Goal: Transaction & Acquisition: Purchase product/service

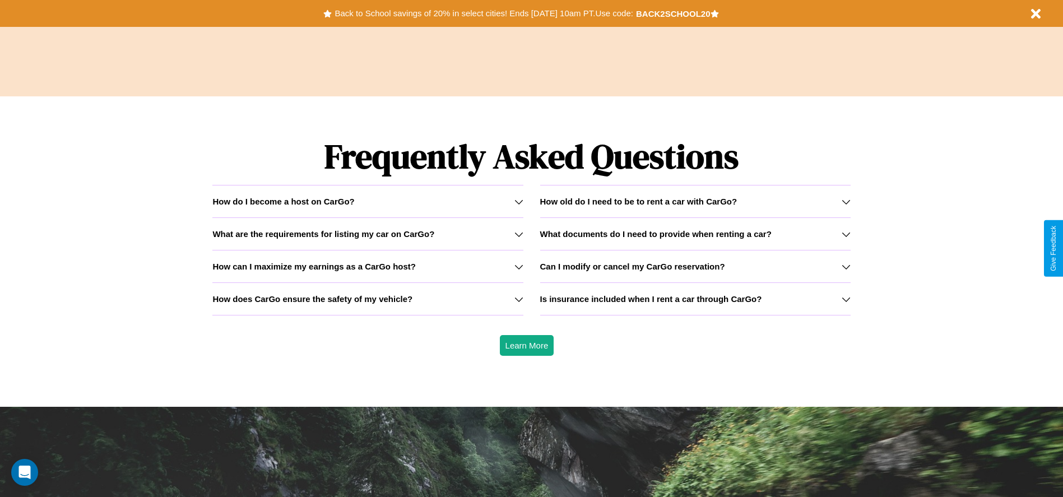
scroll to position [1607, 0]
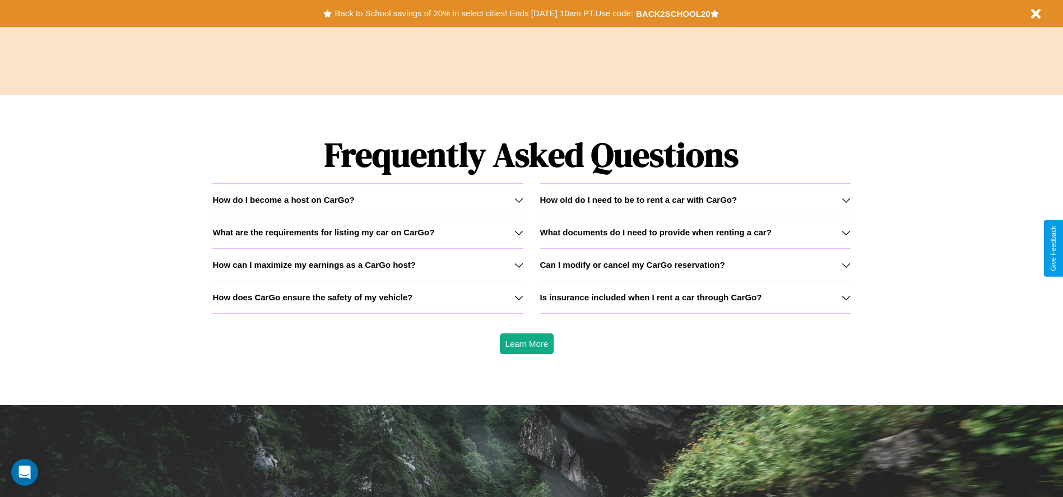
click at [695, 232] on h3 "What documents do I need to provide when renting a car?" at bounding box center [655, 232] width 231 height 10
click at [483, 13] on button "Back to School savings of 20% in select cities! Ends 9/1 at 10am PT. Use code:" at bounding box center [484, 14] width 304 height 16
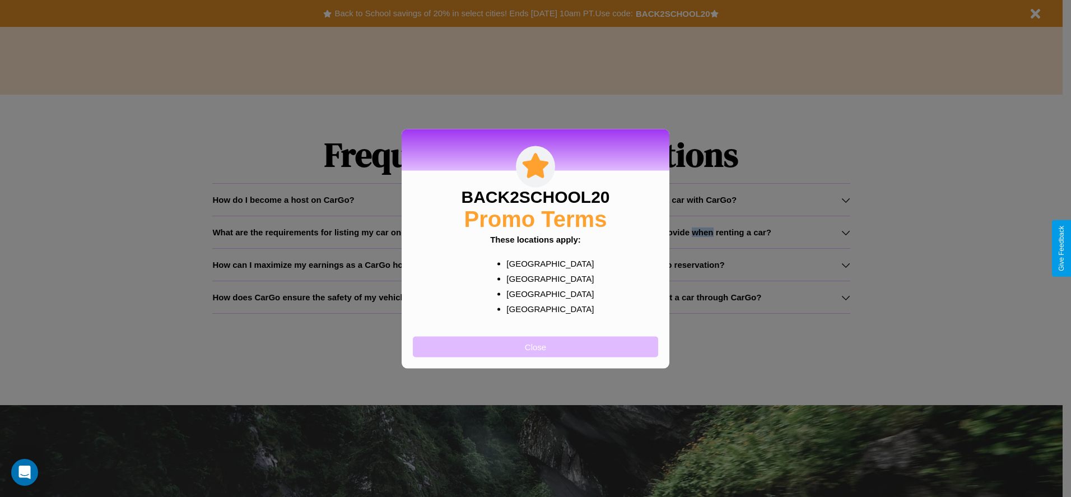
click at [536, 346] on button "Close" at bounding box center [535, 346] width 245 height 21
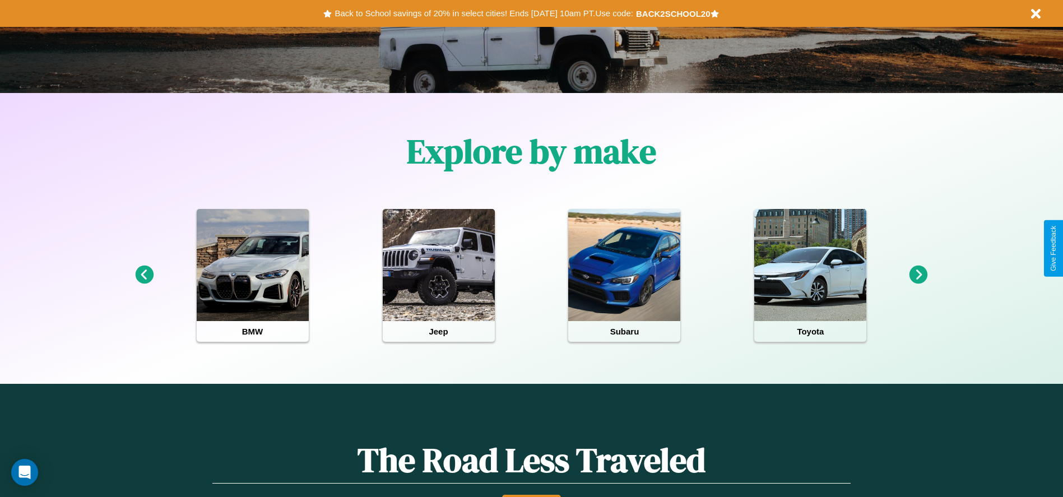
scroll to position [232, 0]
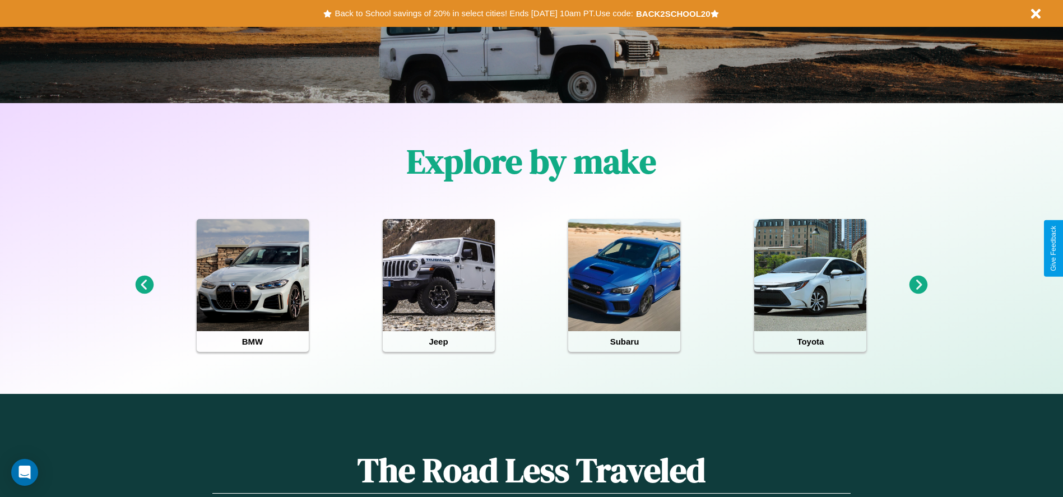
click at [144, 285] on icon at bounding box center [144, 285] width 18 height 18
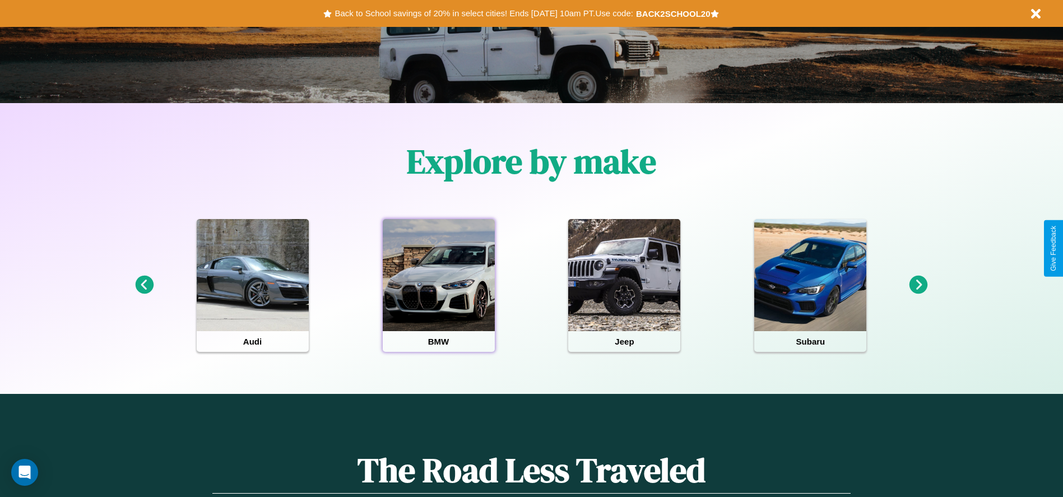
click at [438, 285] on div at bounding box center [439, 275] width 112 height 112
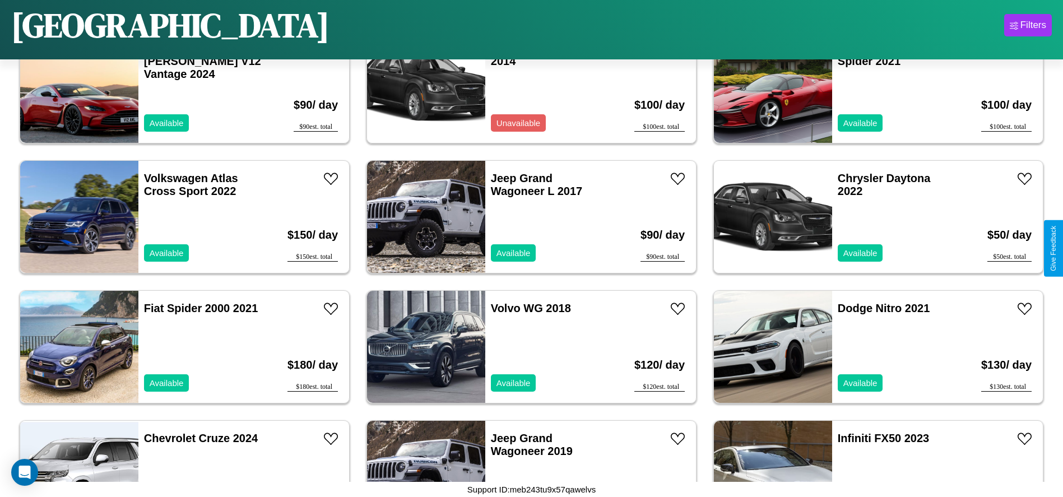
scroll to position [1035, 0]
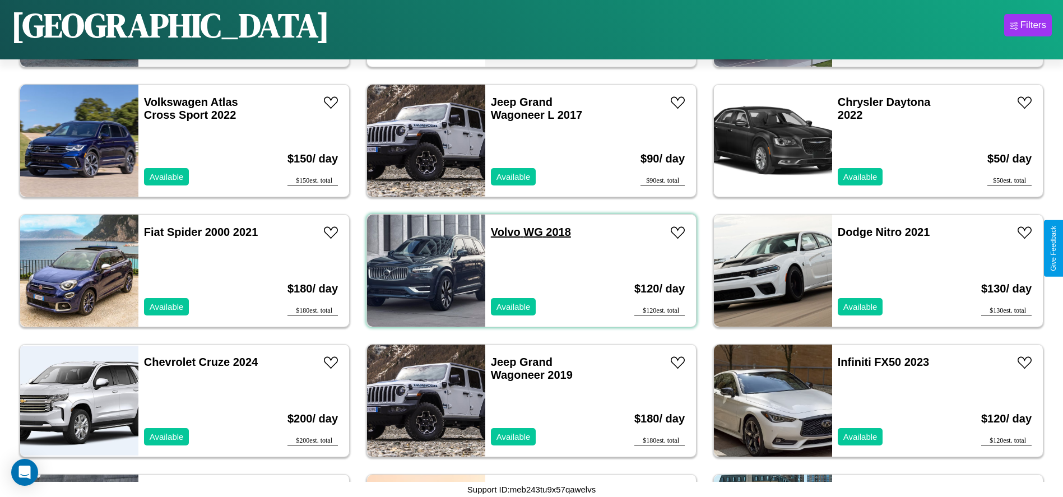
click at [501, 232] on link "Volvo WG 2018" at bounding box center [531, 232] width 80 height 12
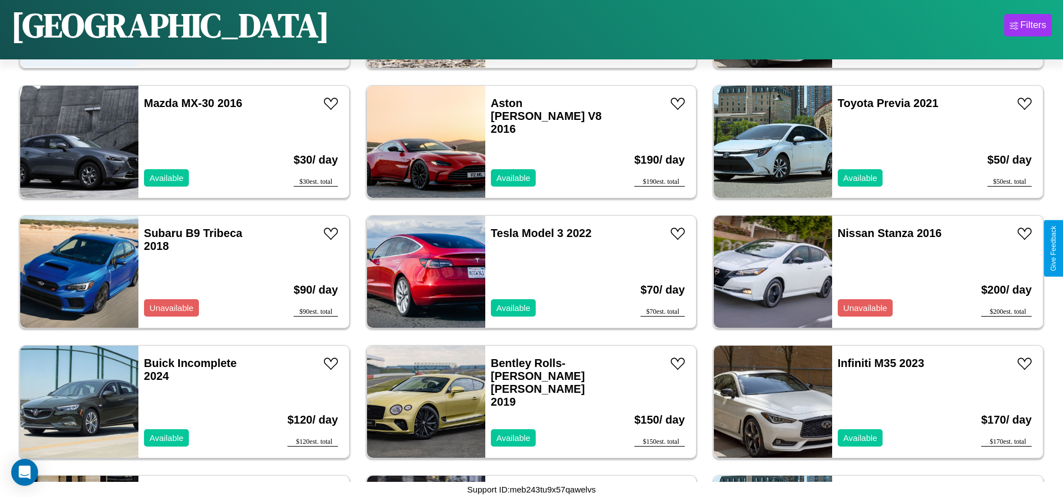
scroll to position [1679, 0]
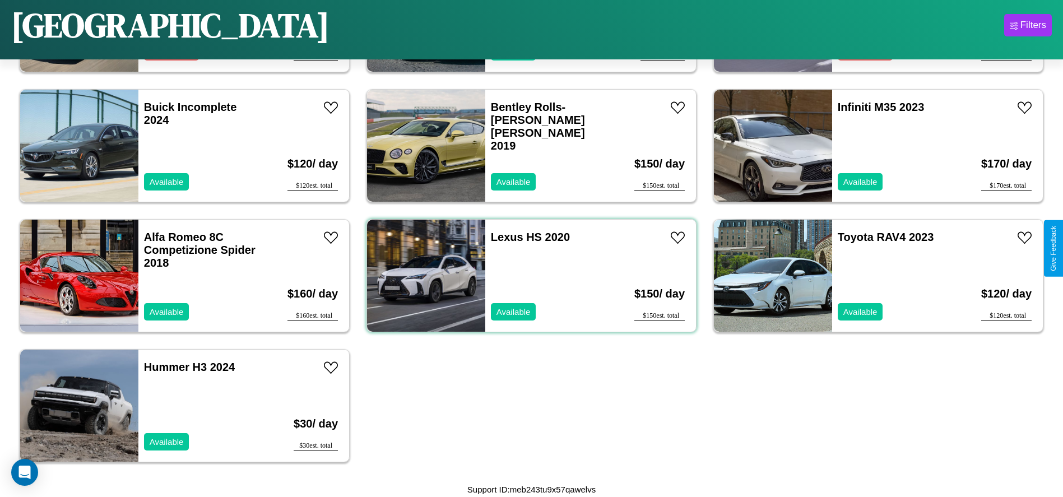
click at [527, 276] on div "Lexus HS 2020 Available" at bounding box center [549, 276] width 129 height 112
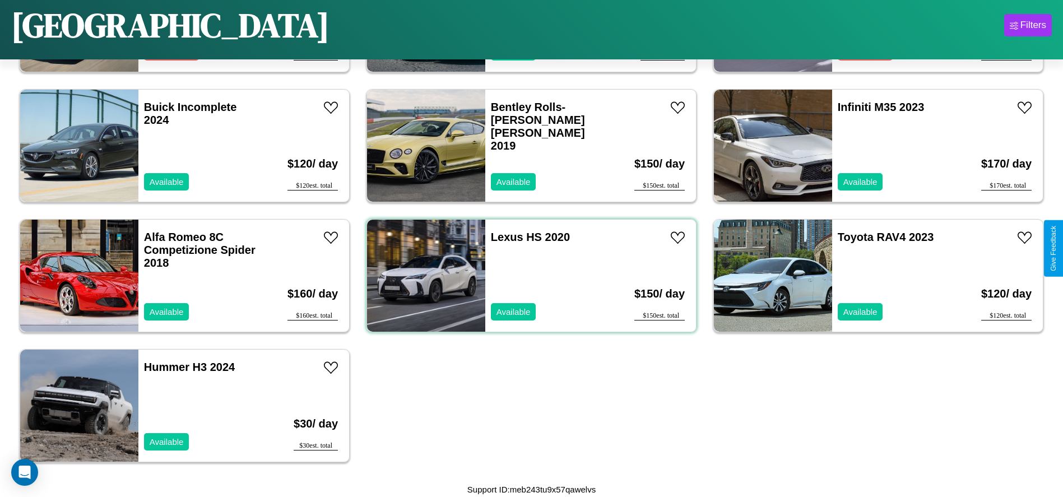
click at [527, 276] on div "Lexus HS 2020 Available" at bounding box center [549, 276] width 129 height 112
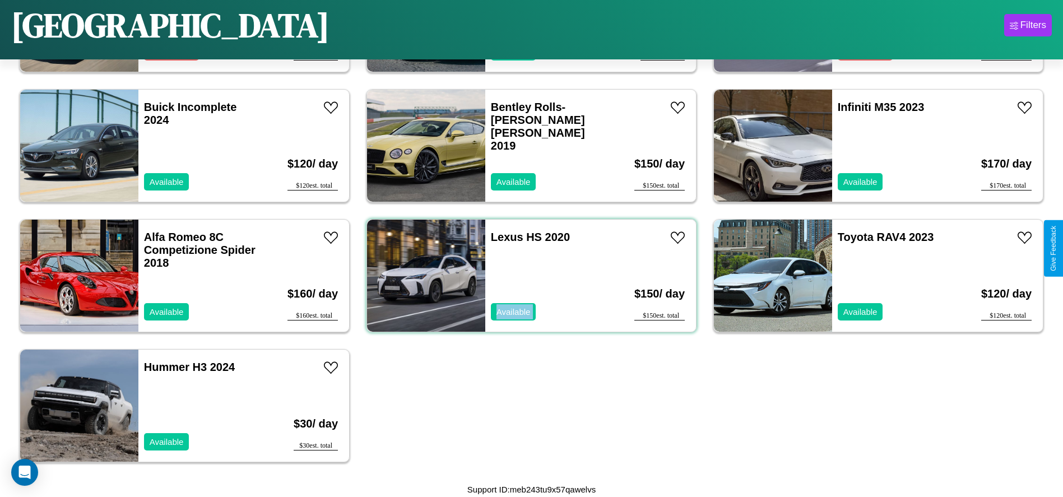
click at [527, 276] on div "Lexus HS 2020 Available" at bounding box center [549, 276] width 129 height 112
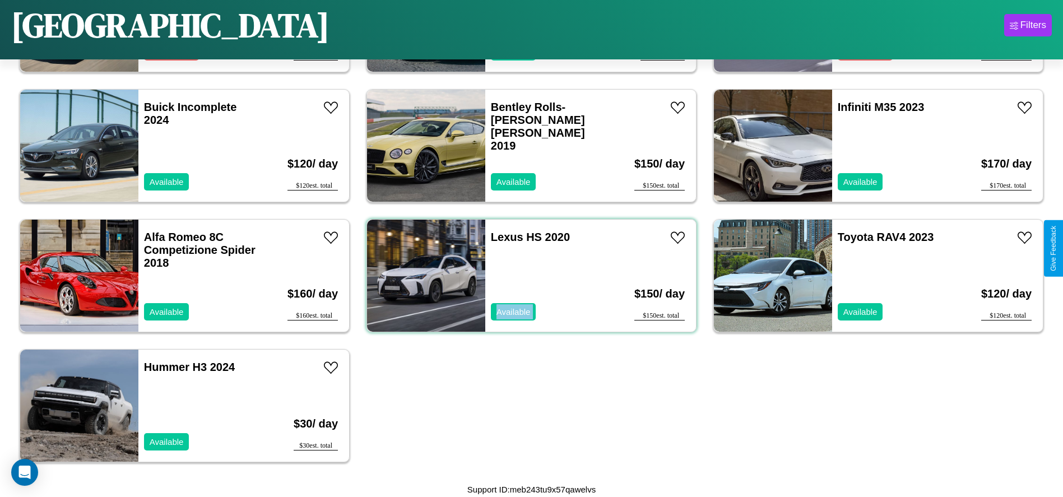
click at [527, 276] on div "Lexus HS 2020 Available" at bounding box center [549, 276] width 129 height 112
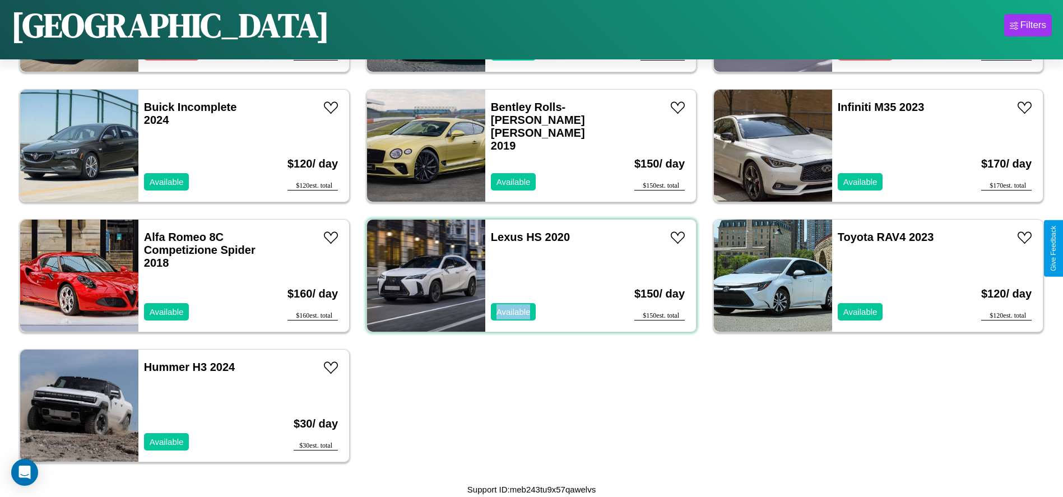
click at [527, 276] on div "Lexus HS 2020 Available" at bounding box center [549, 276] width 129 height 112
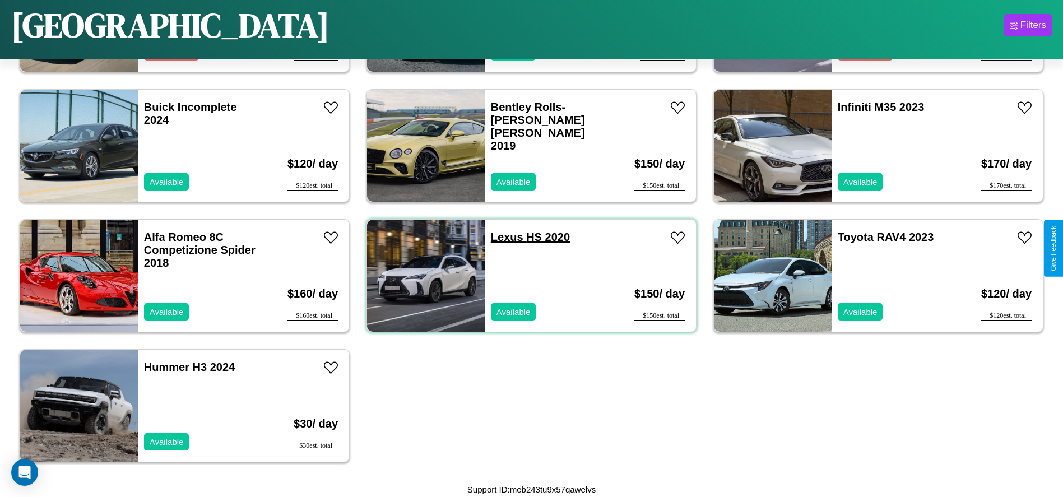
click at [502, 237] on link "Lexus HS 2020" at bounding box center [530, 237] width 79 height 12
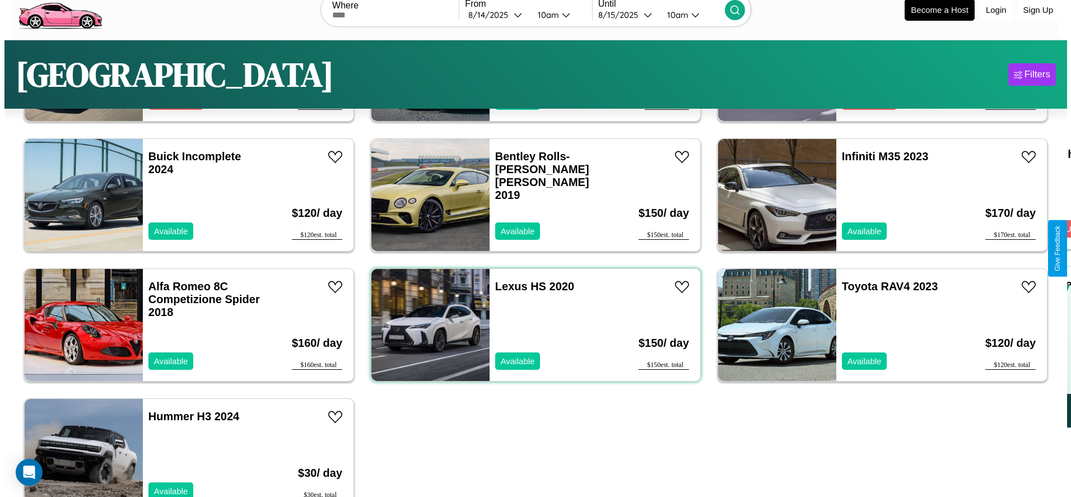
scroll to position [0, 0]
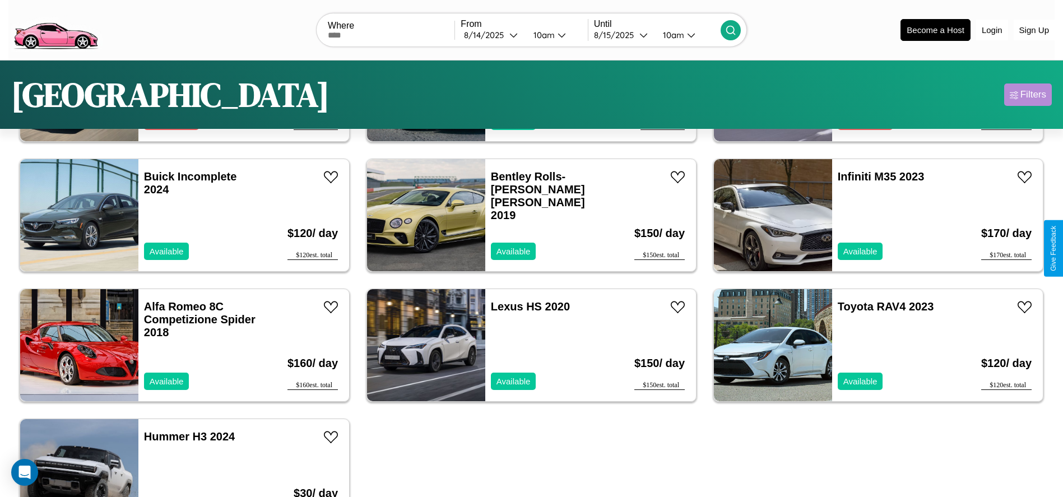
click at [1027, 95] on div "Filters" at bounding box center [1033, 94] width 26 height 11
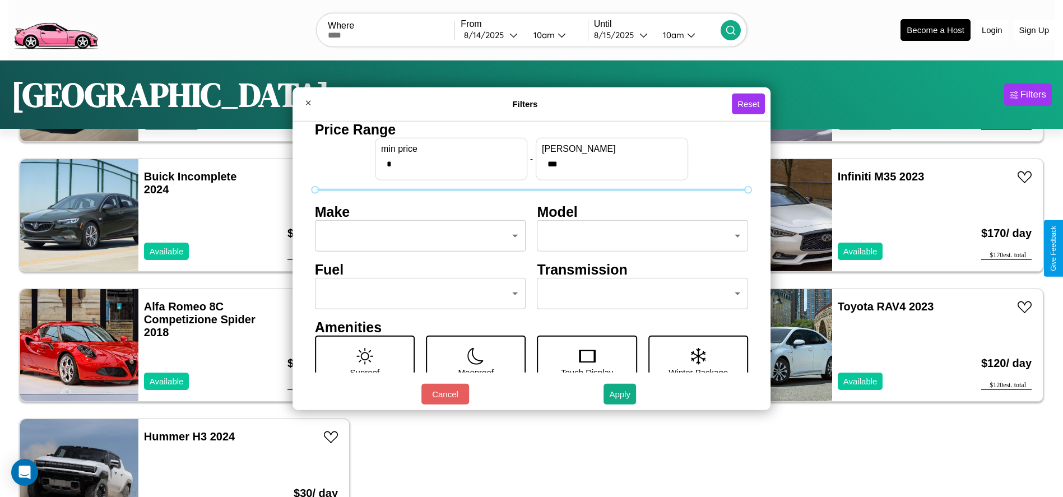
click at [417, 236] on body "CarGo Where From 8 / 14 / 2025 10am Until 8 / 15 / 2025 10am Become a Host Logi…" at bounding box center [531, 283] width 1063 height 566
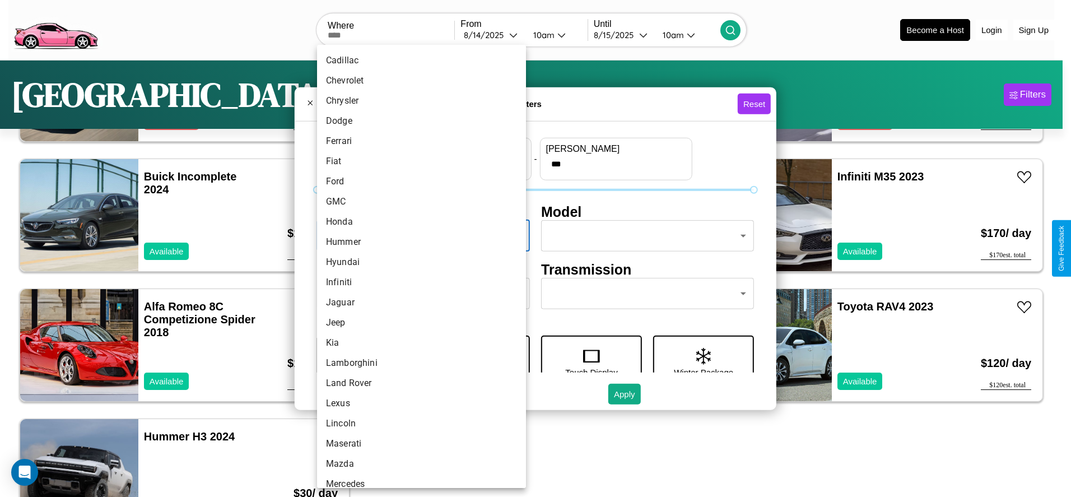
scroll to position [176, 0]
click at [417, 266] on li "Infiniti" at bounding box center [421, 266] width 209 height 20
type input "********"
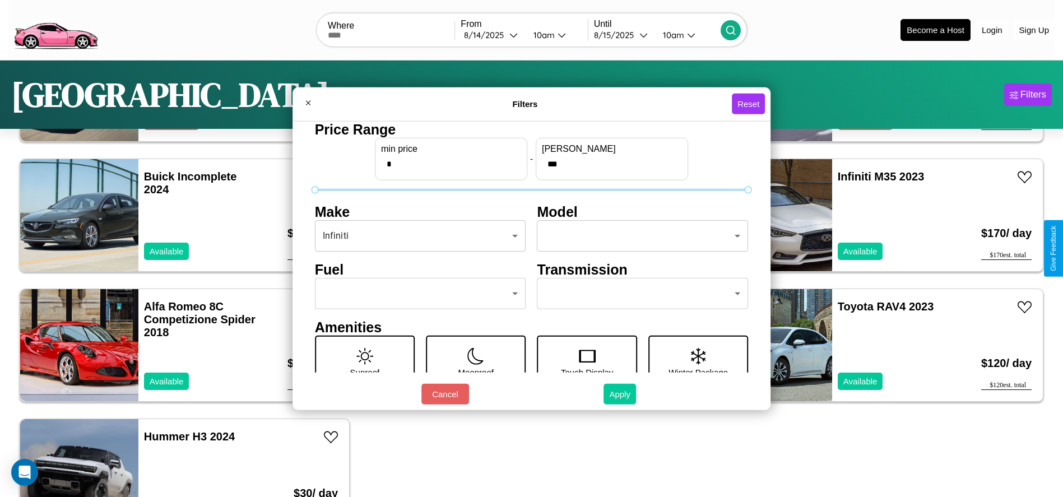
click at [620, 394] on button "Apply" at bounding box center [619, 394] width 32 height 21
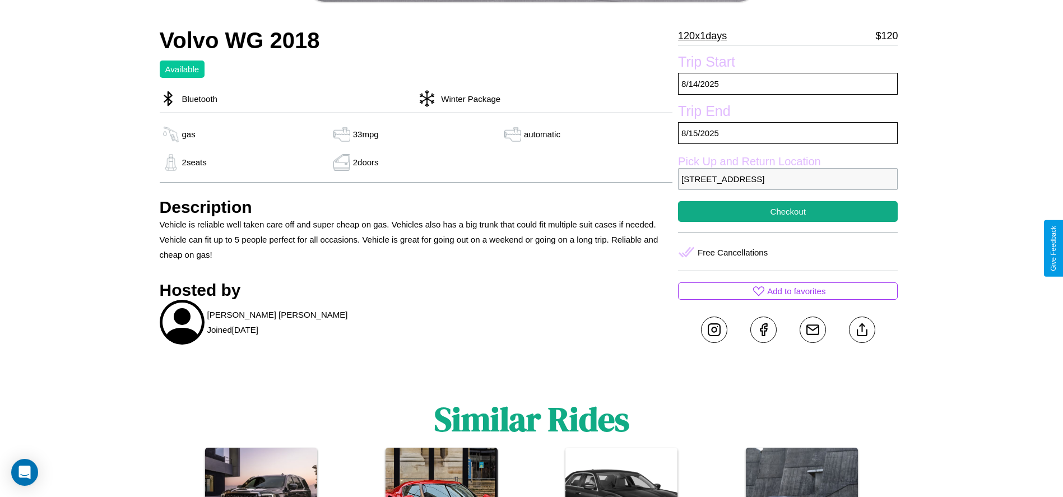
scroll to position [381, 0]
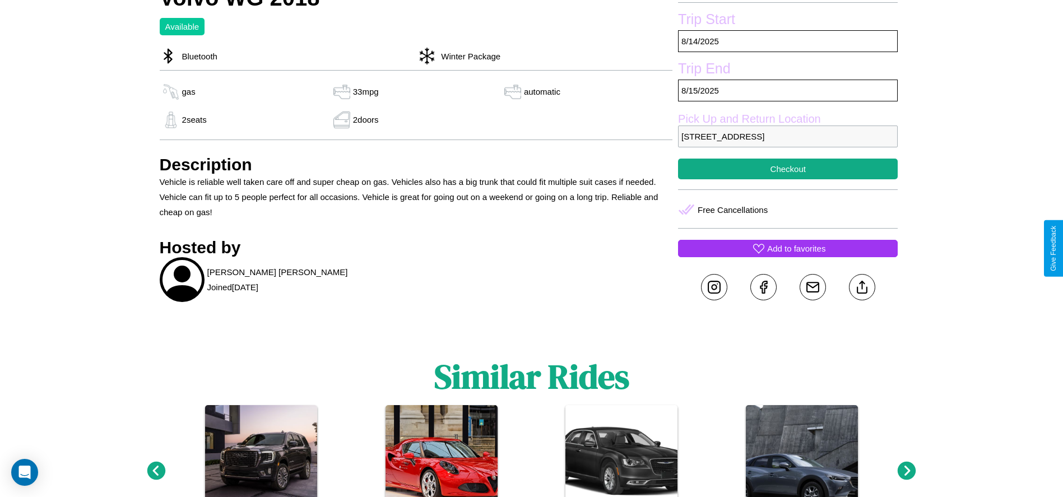
click at [788, 248] on p "Add to favorites" at bounding box center [796, 248] width 58 height 15
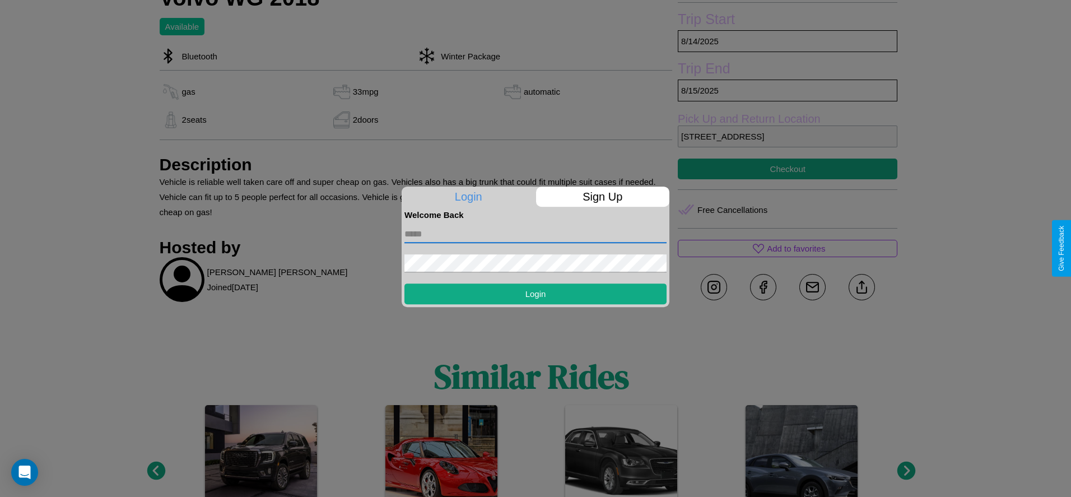
click at [536, 234] on input "text" at bounding box center [535, 234] width 262 height 18
type input "**********"
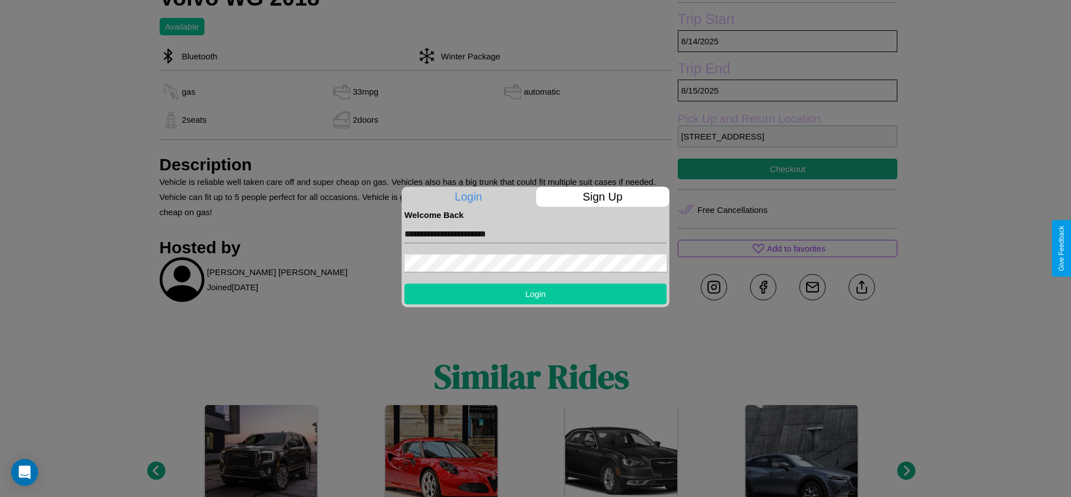
click at [536, 294] on button "Login" at bounding box center [535, 293] width 262 height 21
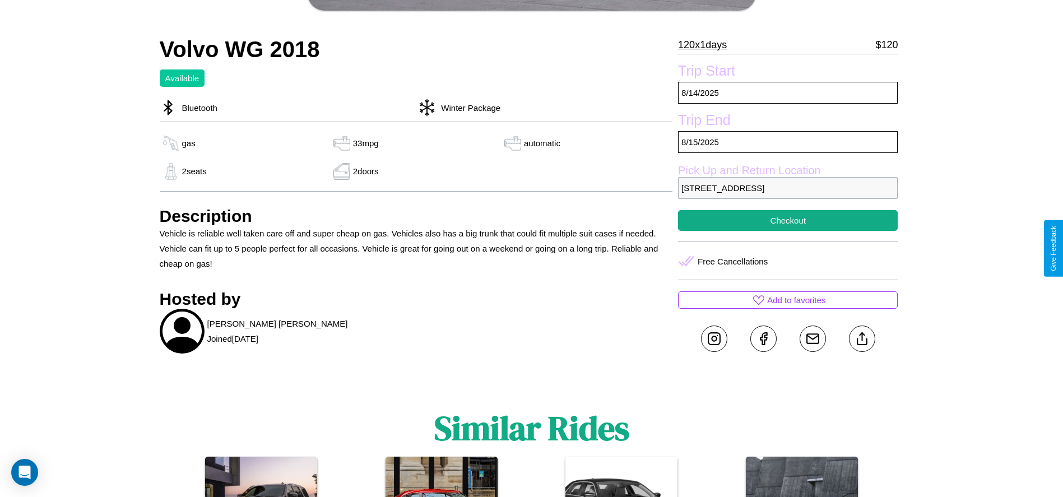
scroll to position [301, 0]
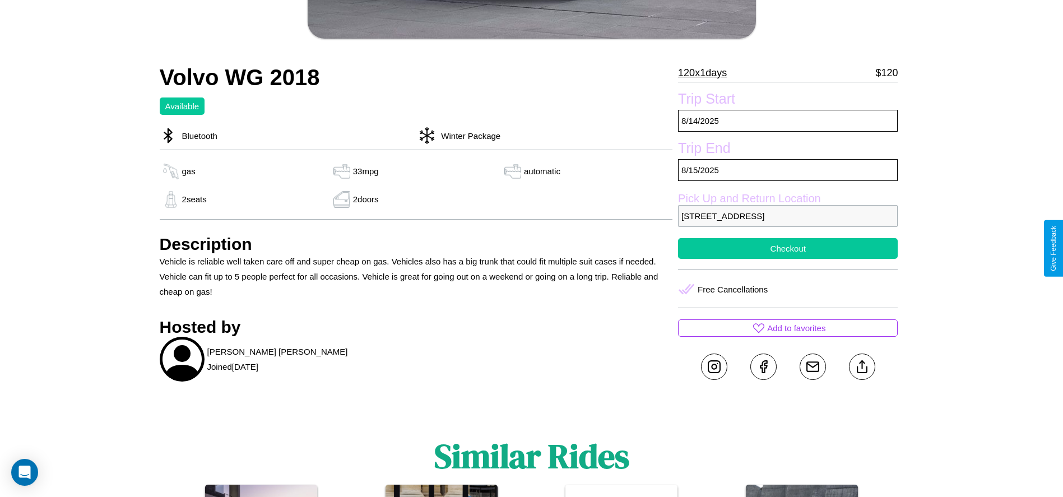
click at [788, 248] on button "Checkout" at bounding box center [788, 248] width 220 height 21
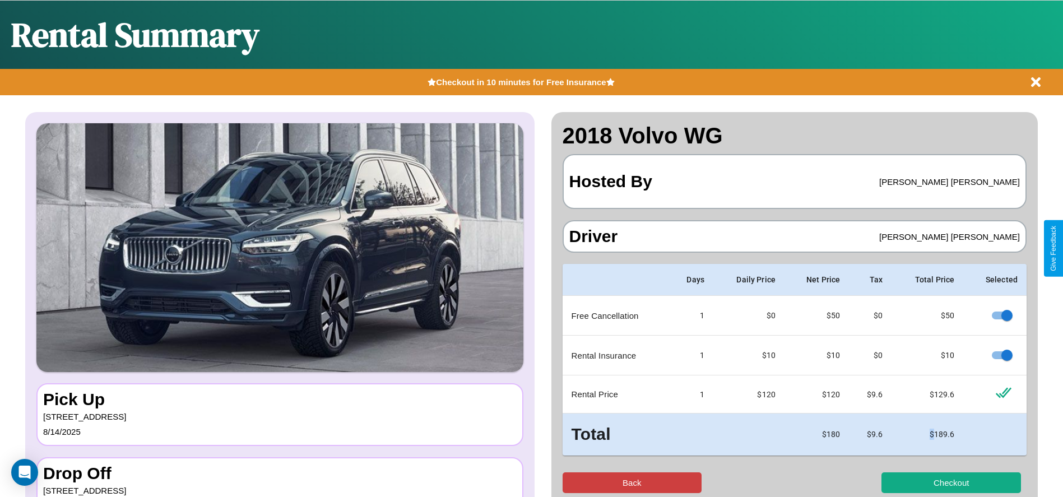
click at [631, 482] on button "Back" at bounding box center [631, 482] width 139 height 21
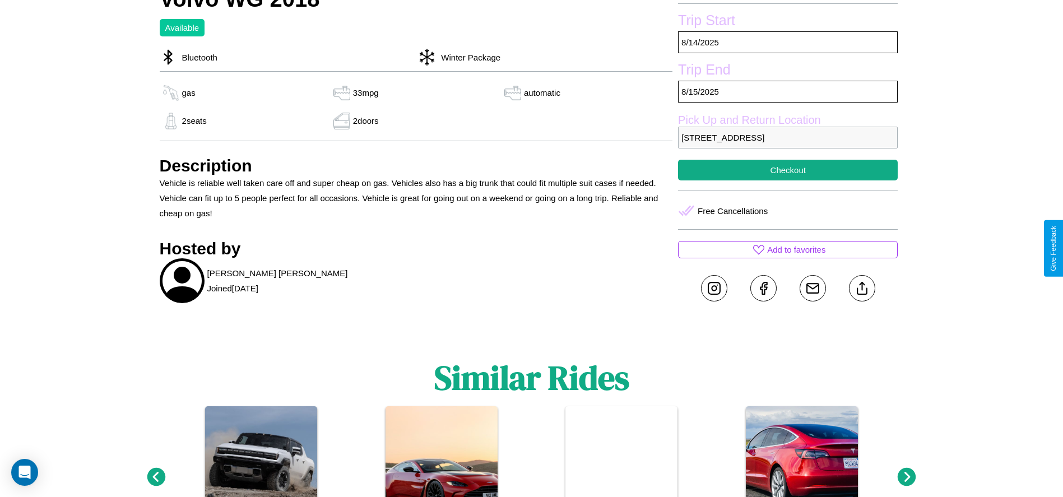
scroll to position [381, 0]
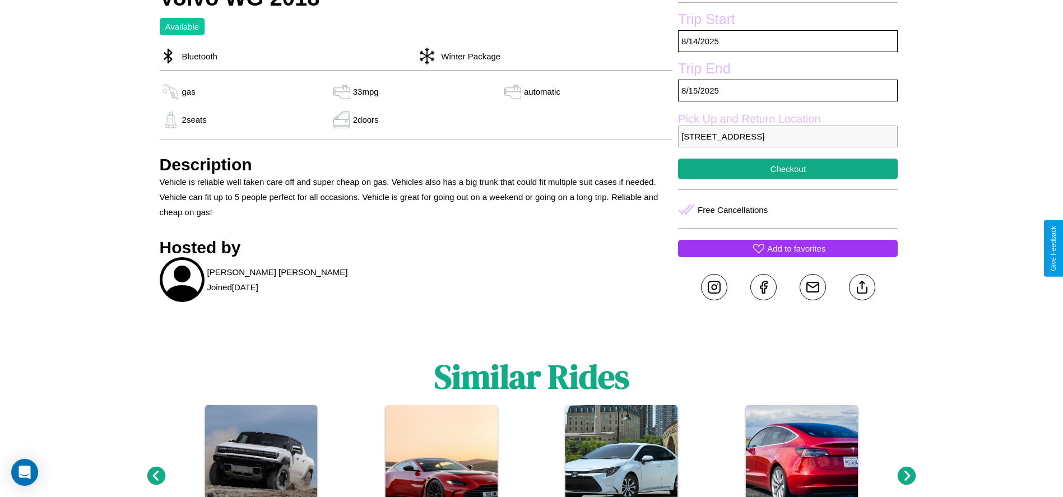
click at [788, 248] on p "Add to favorites" at bounding box center [796, 248] width 58 height 15
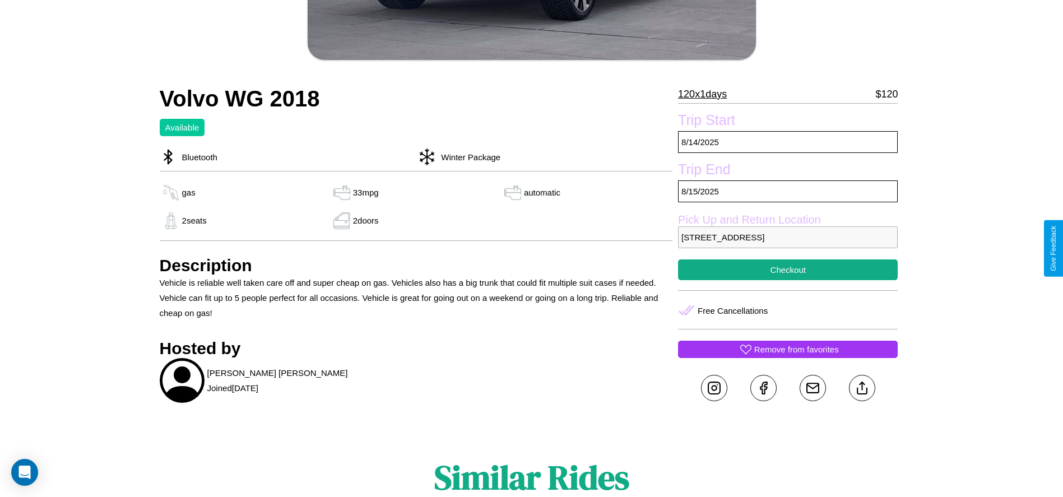
scroll to position [269, 0]
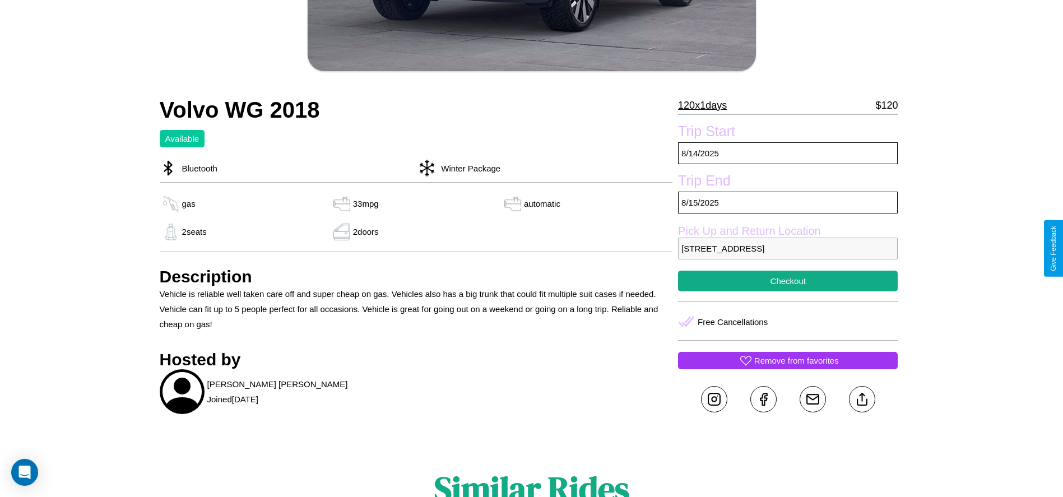
click at [788, 248] on p "8267 High Street Tokyo 80989 Japan" at bounding box center [788, 249] width 220 height 22
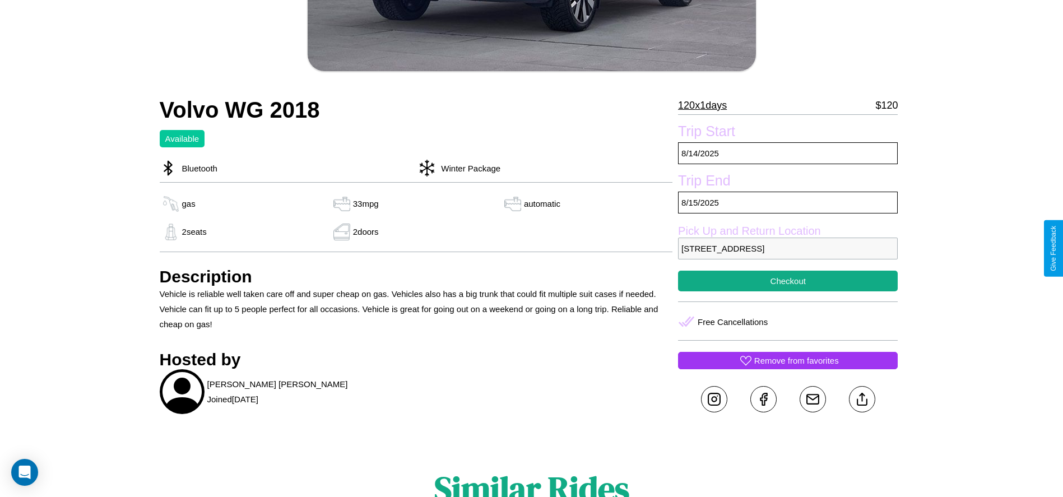
click at [788, 248] on p "8267 High Street Tokyo 80989 Japan" at bounding box center [788, 249] width 220 height 22
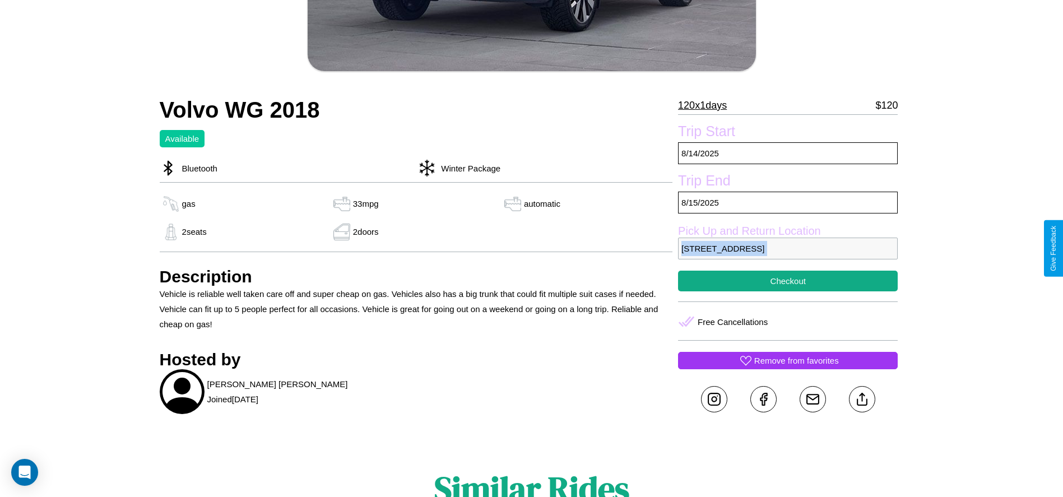
click at [788, 248] on p "8267 High Street Tokyo 80989 Japan" at bounding box center [788, 249] width 220 height 22
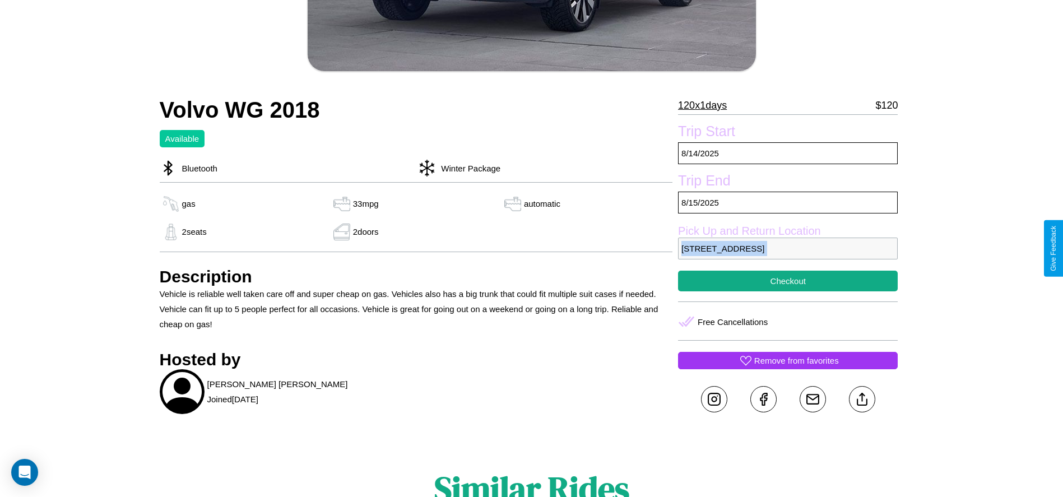
click at [788, 248] on p "8267 High Street Tokyo 80989 Japan" at bounding box center [788, 249] width 220 height 22
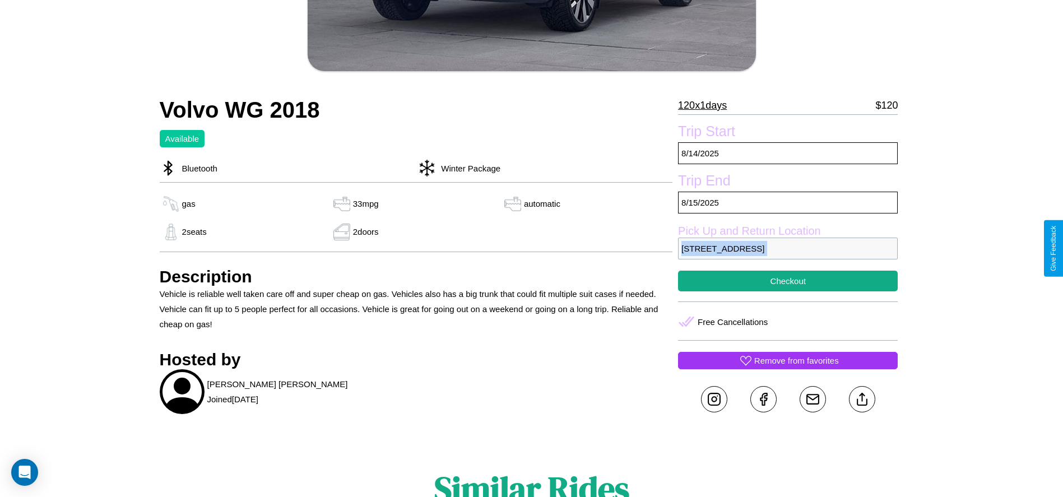
click at [788, 248] on p "8267 High Street Tokyo 80989 Japan" at bounding box center [788, 249] width 220 height 22
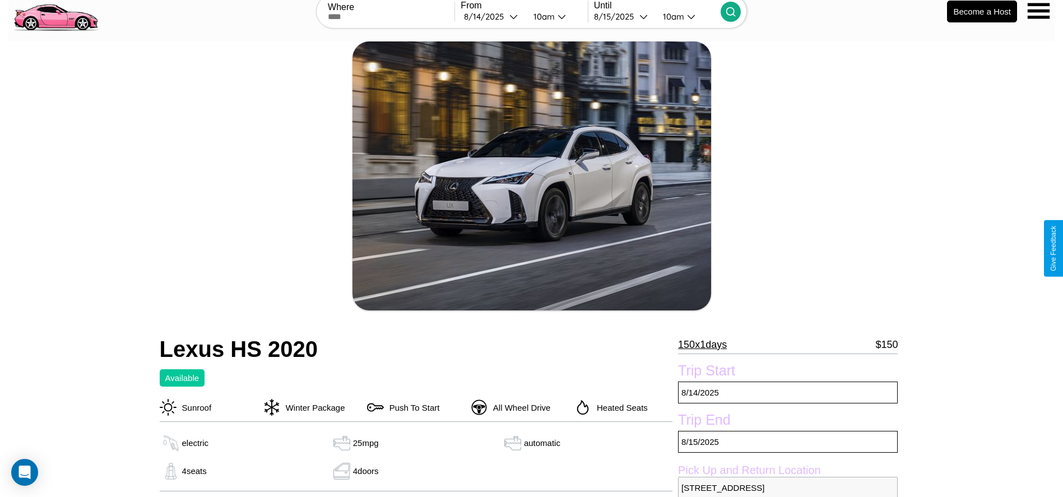
scroll to position [115, 0]
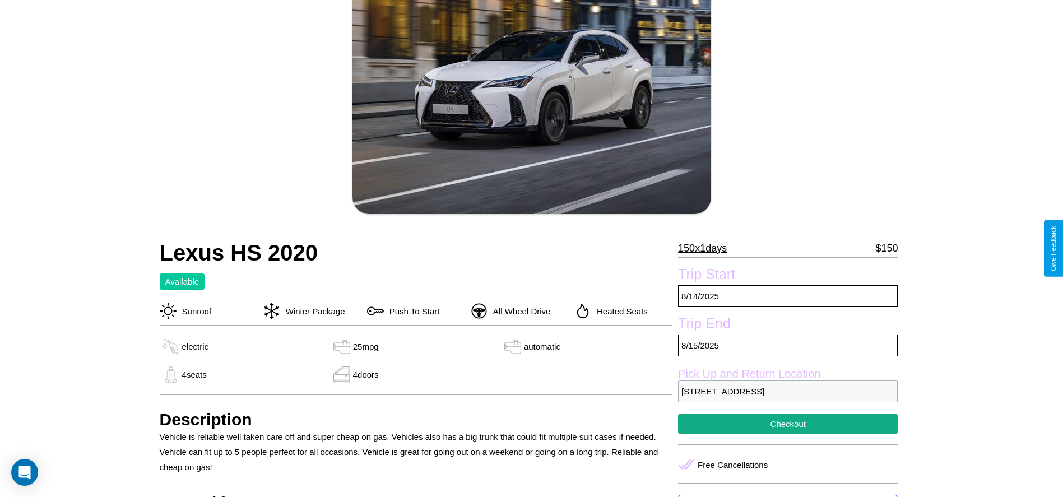
click at [706, 248] on p "150 x 1 days" at bounding box center [702, 248] width 49 height 18
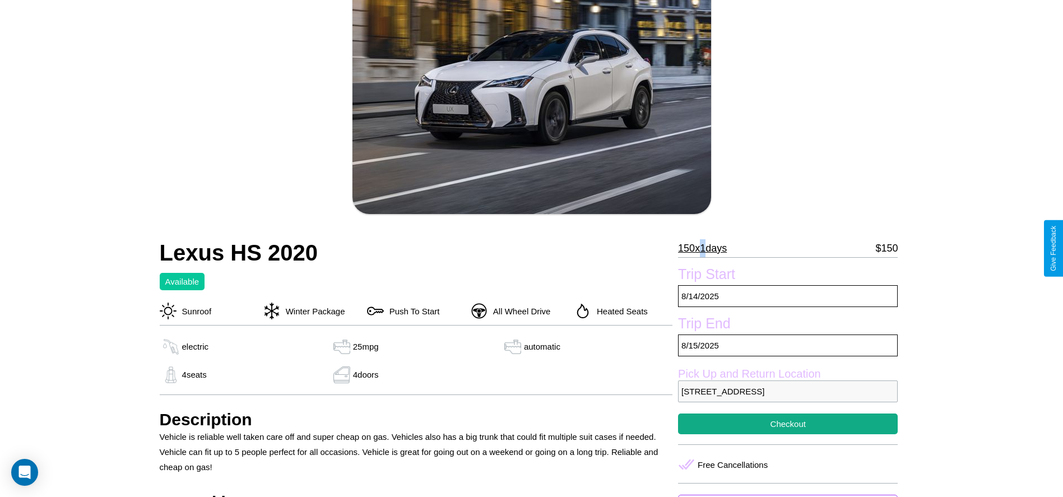
click at [706, 248] on p "150 x 1 days" at bounding box center [702, 248] width 49 height 18
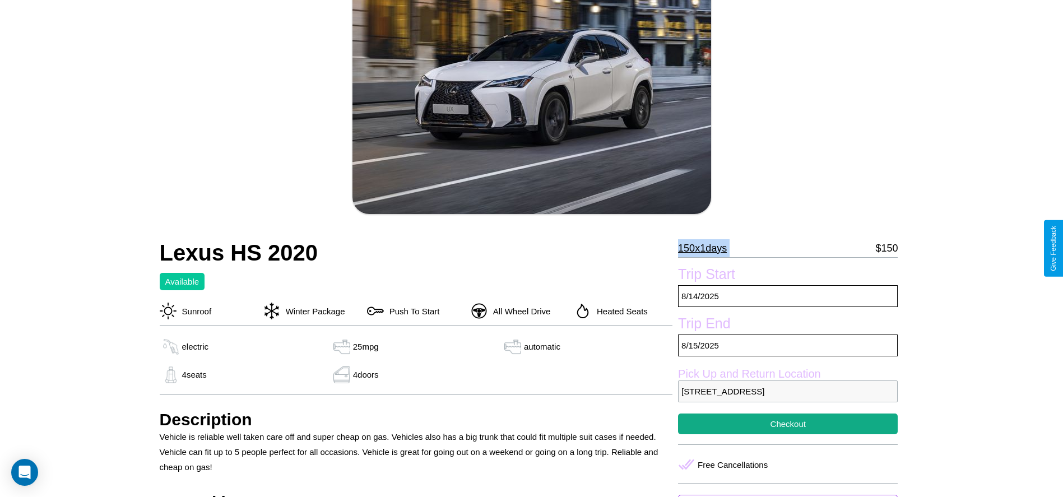
click at [706, 248] on p "150 x 1 days" at bounding box center [702, 248] width 49 height 18
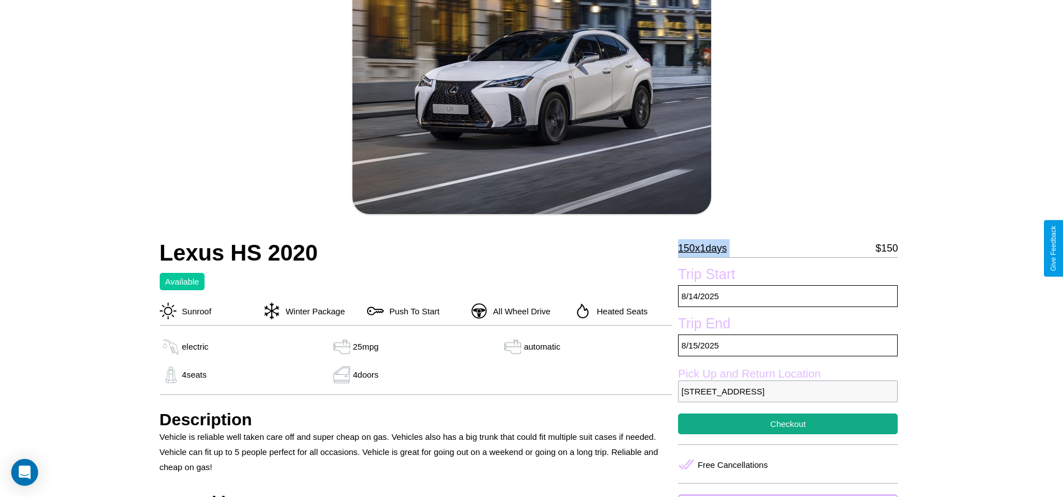
click at [706, 248] on p "150 x 1 days" at bounding box center [702, 248] width 49 height 18
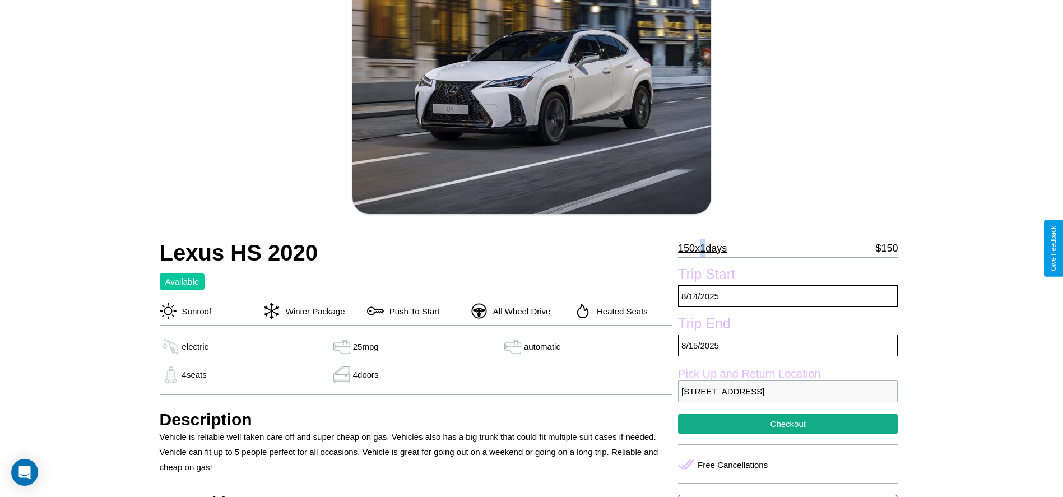
click at [706, 248] on p "150 x 1 days" at bounding box center [702, 248] width 49 height 18
